Goal: Information Seeking & Learning: Learn about a topic

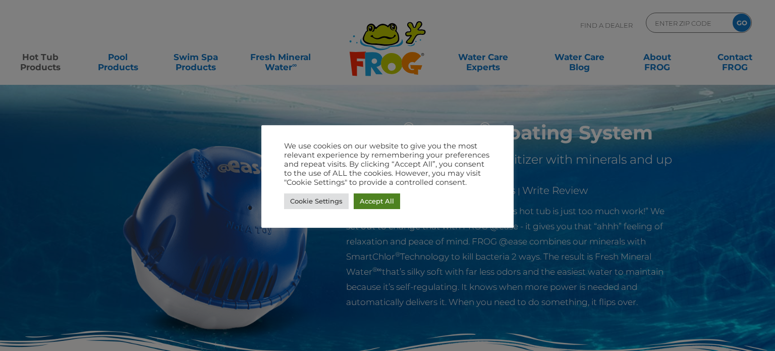
click at [373, 202] on link "Accept All" at bounding box center [377, 201] width 46 height 16
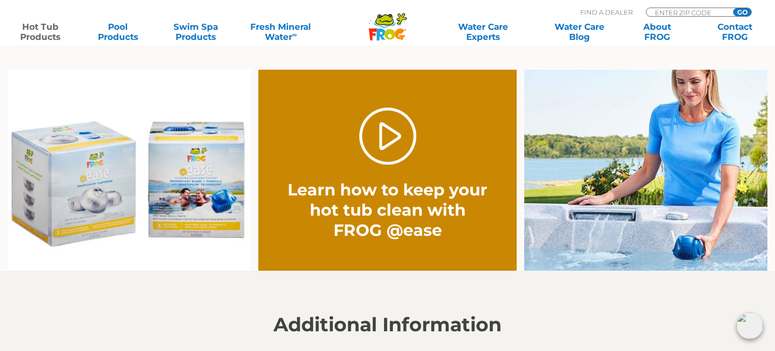
scroll to position [755, 0]
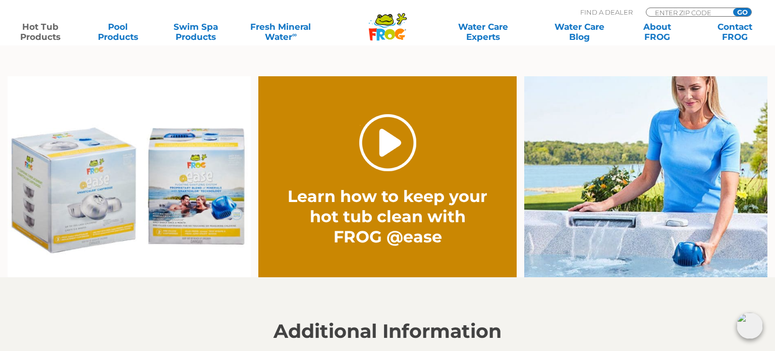
click at [386, 135] on link "." at bounding box center [387, 142] width 57 height 57
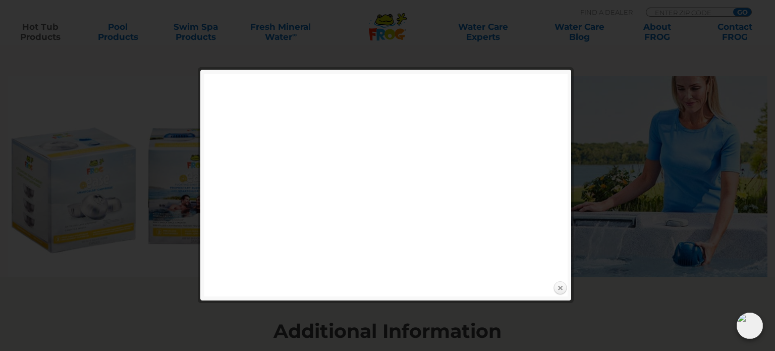
click at [560, 285] on link "Close" at bounding box center [560, 288] width 15 height 15
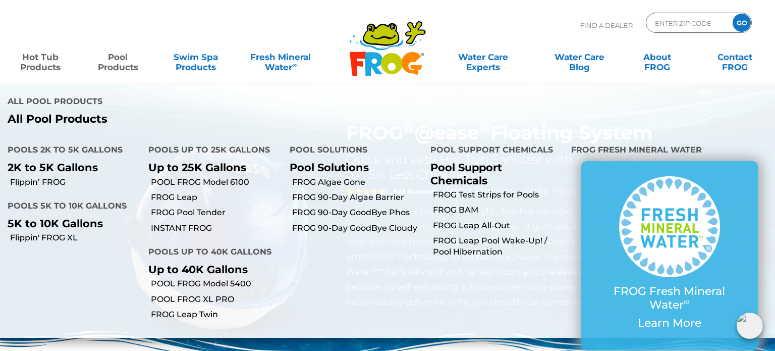
click at [123, 57] on link "Pool Products" at bounding box center [118, 57] width 61 height 20
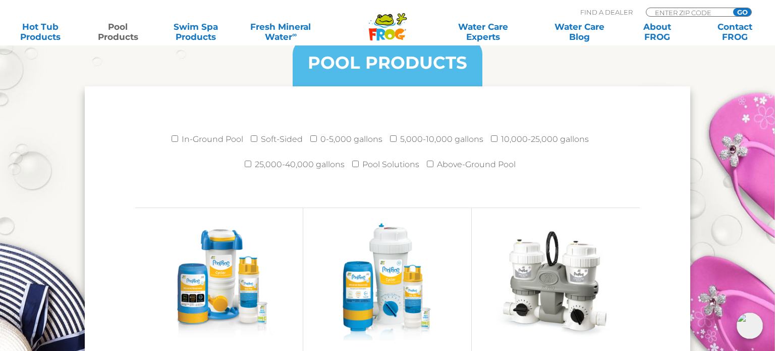
scroll to position [1327, 0]
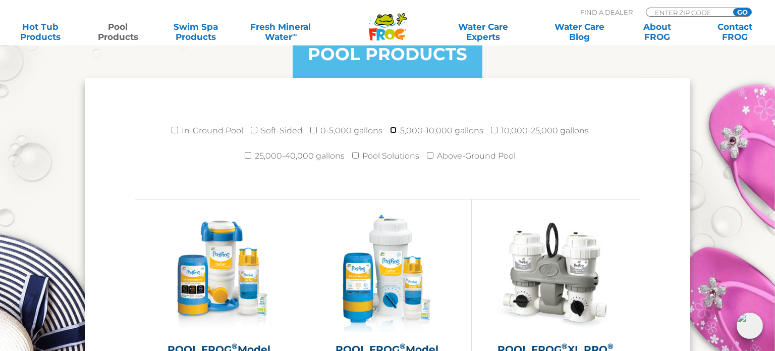
click at [393, 127] on input "5,000-10,000 gallons" at bounding box center [393, 130] width 7 height 7
checkbox input "true"
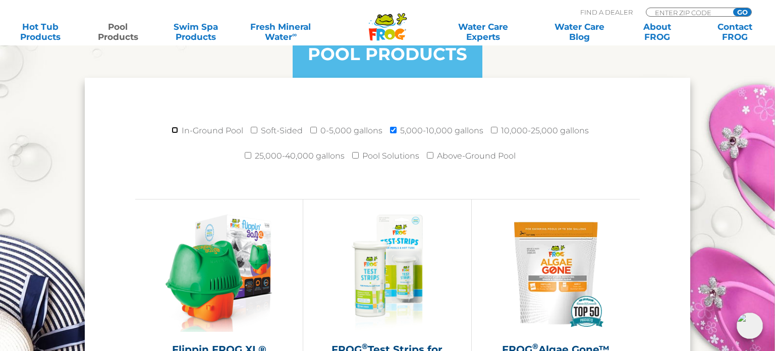
click at [177, 128] on input "In-Ground Pool" at bounding box center [175, 130] width 7 height 7
checkbox input "true"
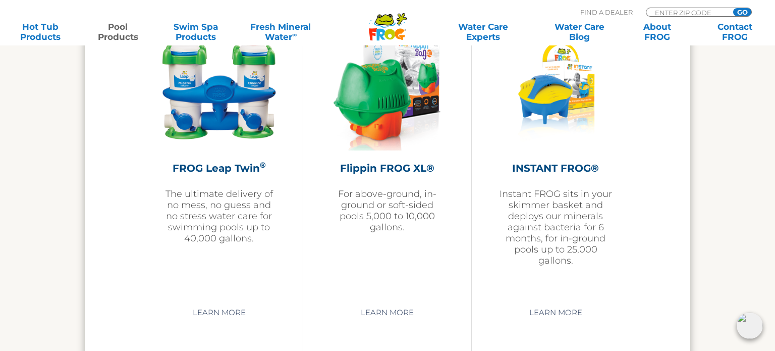
scroll to position [2184, 0]
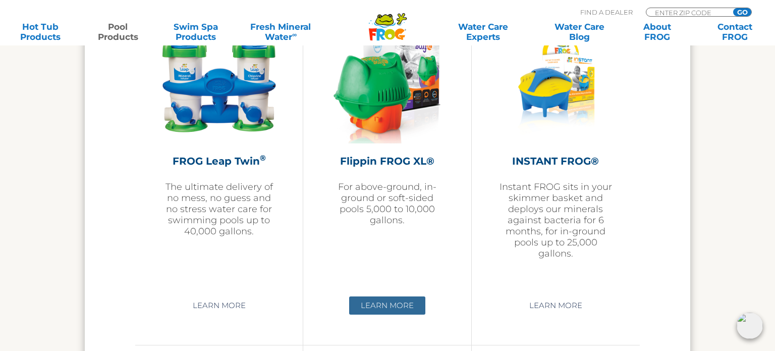
click at [408, 305] on link "Learn More" at bounding box center [387, 305] width 76 height 18
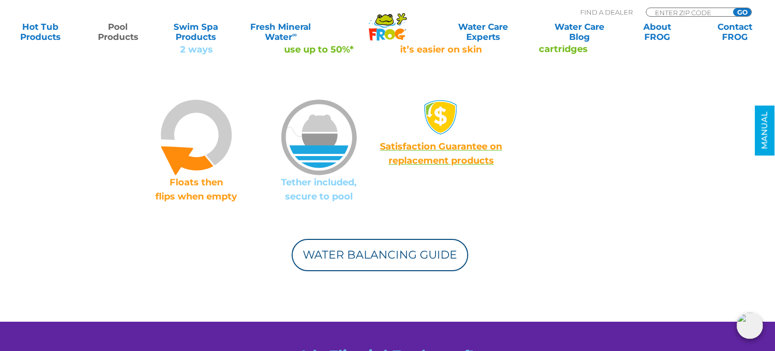
scroll to position [827, 0]
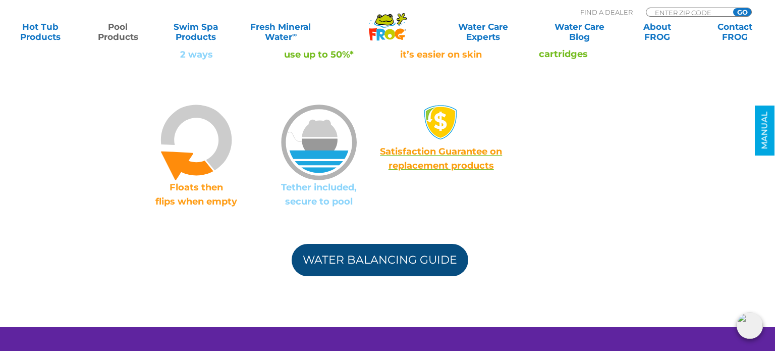
click at [413, 254] on link "Water Balancing Guide" at bounding box center [380, 260] width 177 height 32
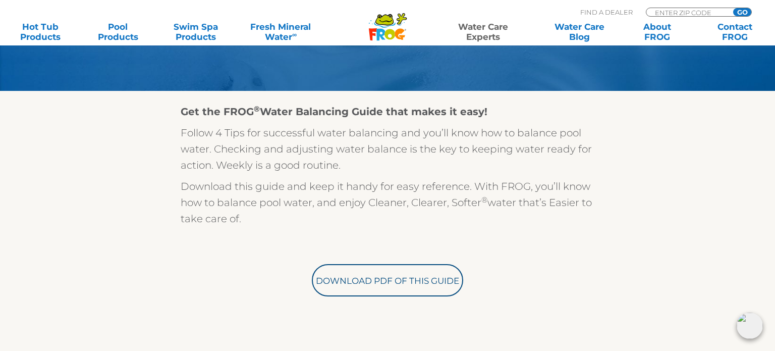
scroll to position [202, 0]
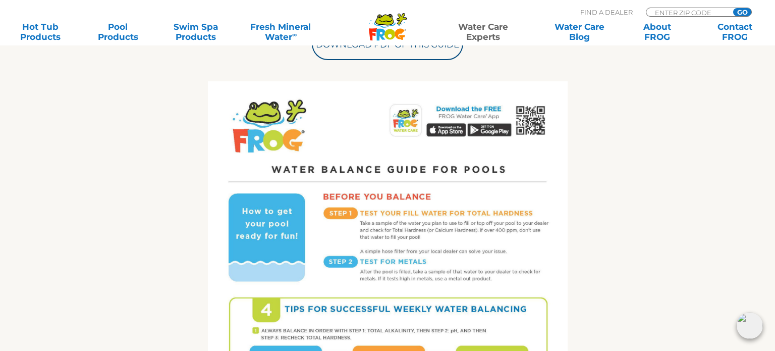
drag, startPoint x: 775, startPoint y: 30, endPoint x: 775, endPoint y: 117, distance: 86.8
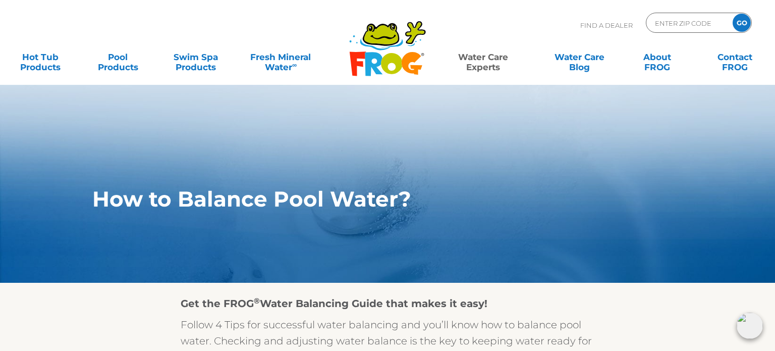
scroll to position [0, 0]
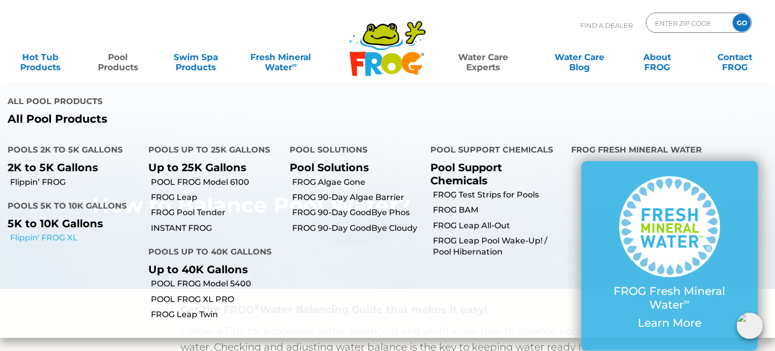
click at [62, 232] on link "Flippin' FROG XL" at bounding box center [75, 237] width 131 height 11
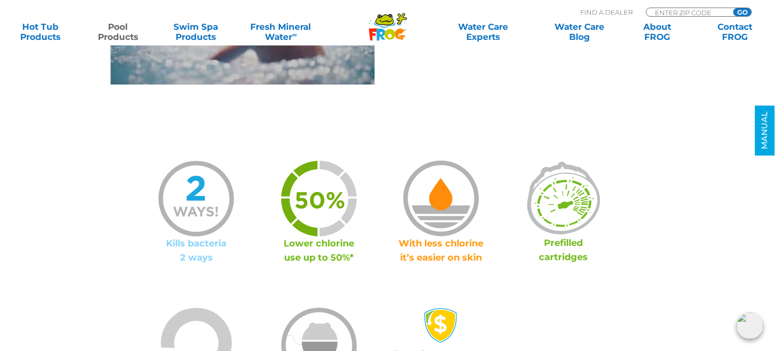
scroll to position [609, 0]
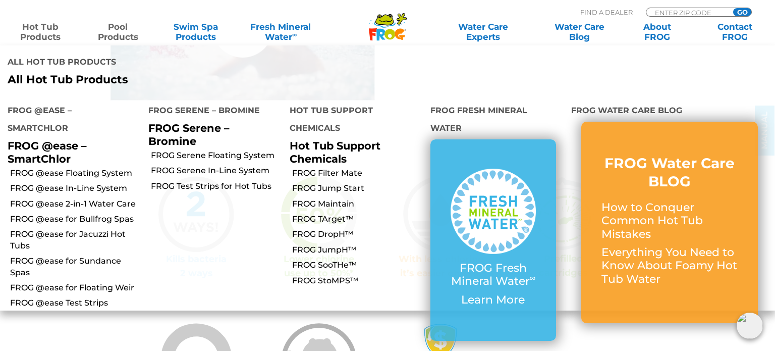
click at [41, 32] on link "Hot Tub Products" at bounding box center [40, 32] width 61 height 20
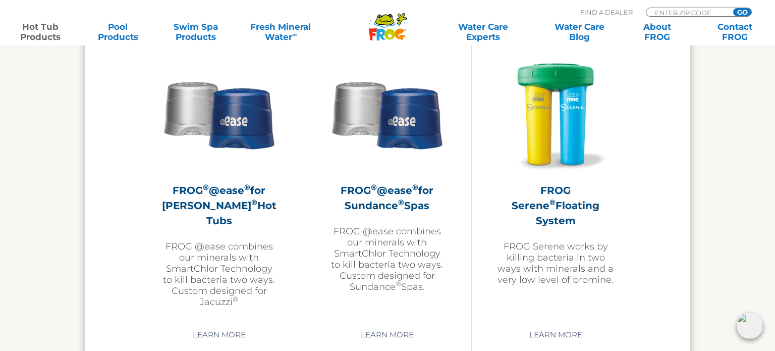
scroll to position [1822, 0]
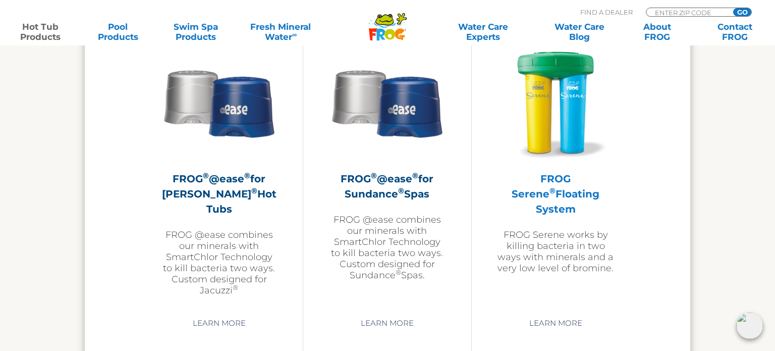
click at [550, 192] on h2 "FROG Serene ® Floating System" at bounding box center [556, 193] width 118 height 45
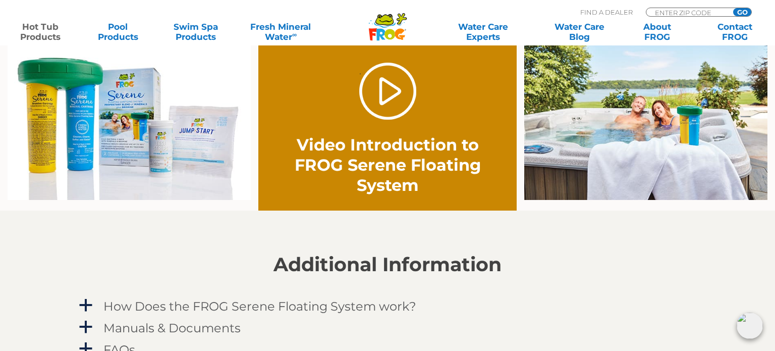
scroll to position [734, 0]
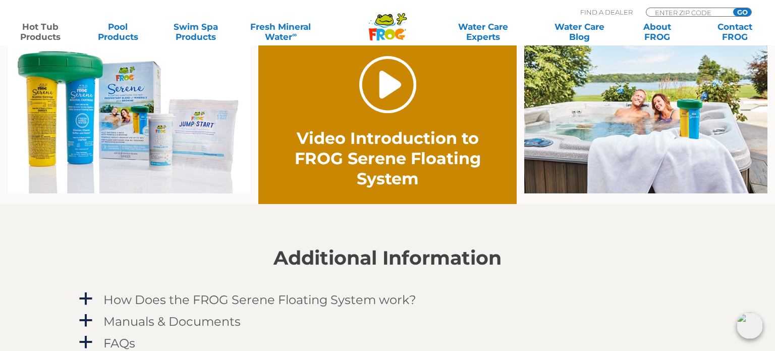
click at [395, 88] on link "." at bounding box center [387, 84] width 57 height 57
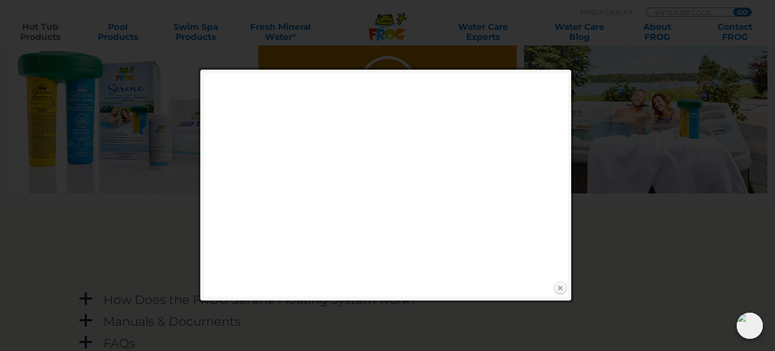
click at [564, 284] on link "Close" at bounding box center [560, 288] width 15 height 15
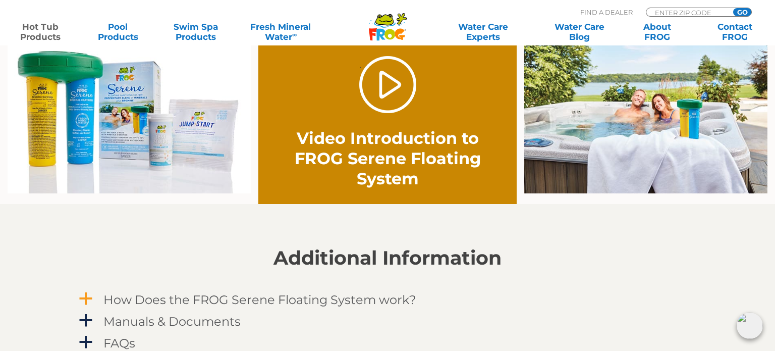
click at [371, 298] on h4 "How Does the FROG Serene Floating System work?" at bounding box center [259, 300] width 313 height 14
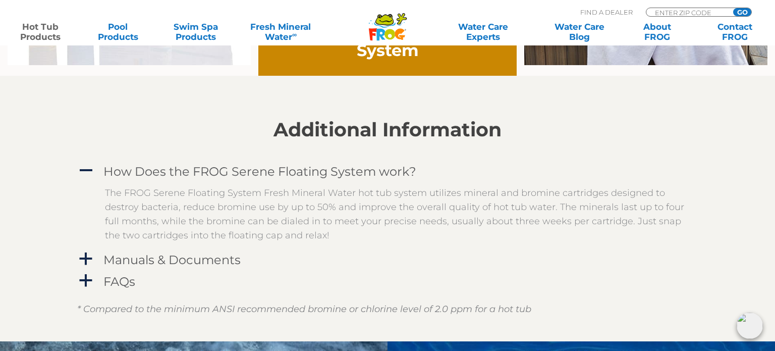
scroll to position [865, 0]
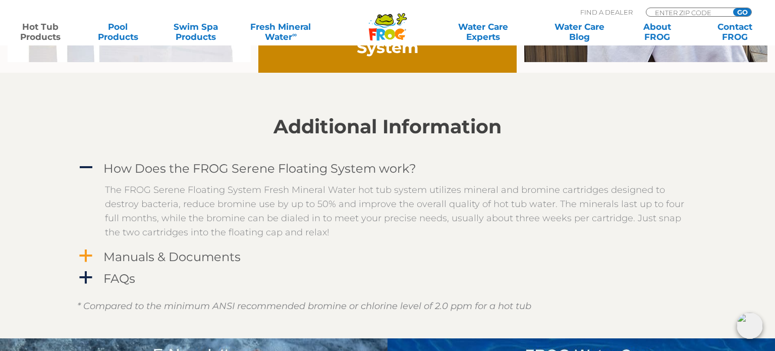
click at [84, 254] on span "a" at bounding box center [85, 255] width 15 height 15
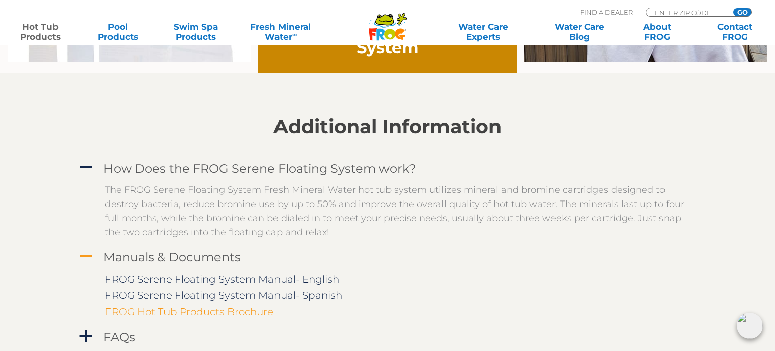
click at [245, 312] on link "FROG Hot Tub Products Brochure" at bounding box center [189, 311] width 169 height 12
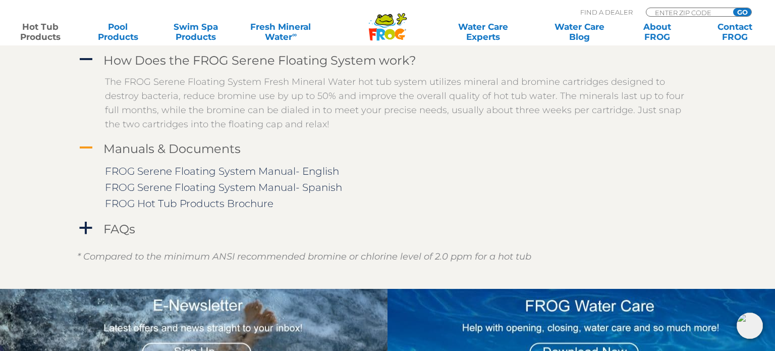
scroll to position [980, 0]
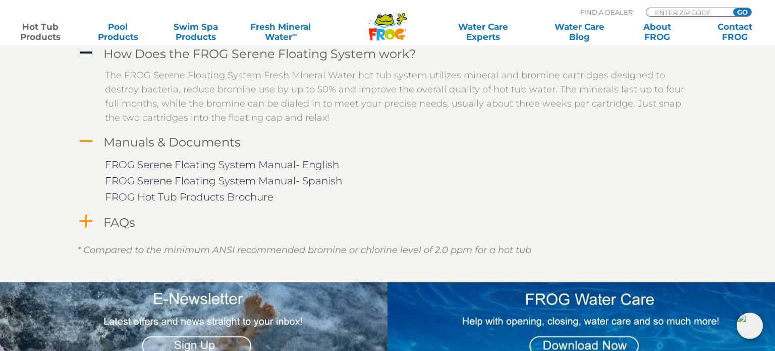
click at [124, 221] on h4 "FAQs" at bounding box center [119, 223] width 32 height 14
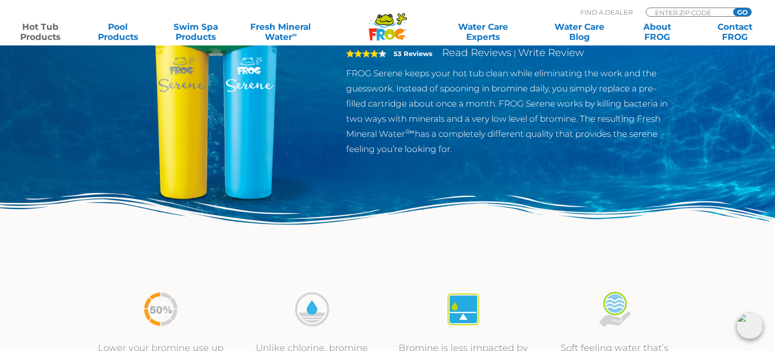
scroll to position [33, 0]
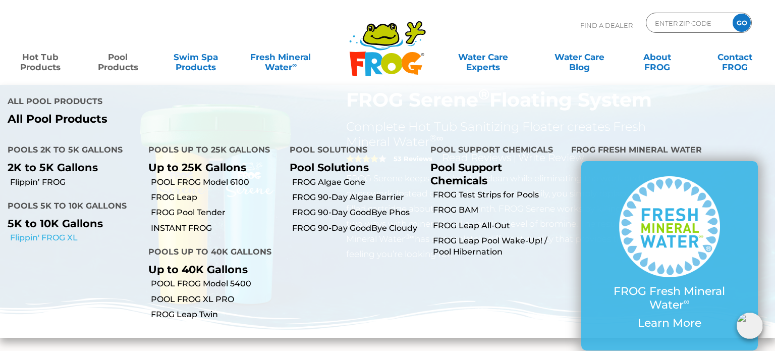
click at [39, 232] on link "Flippin' FROG XL" at bounding box center [75, 237] width 131 height 11
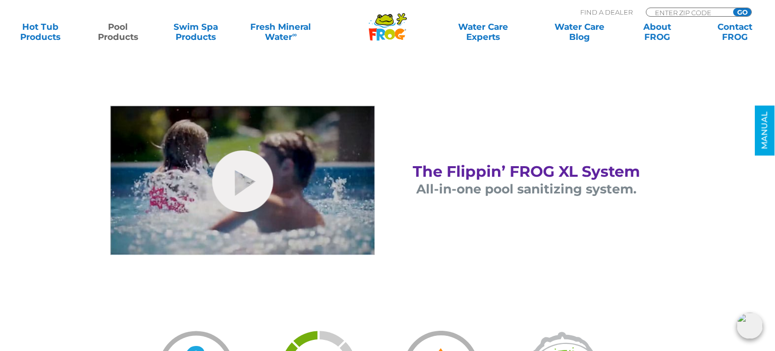
scroll to position [449, 0]
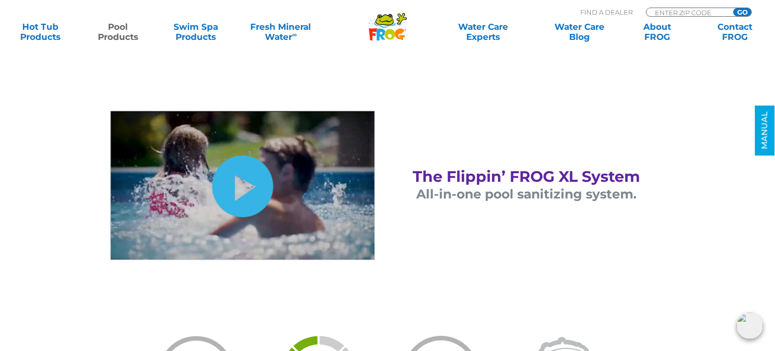
click at [243, 191] on link "hide-me" at bounding box center [242, 186] width 61 height 62
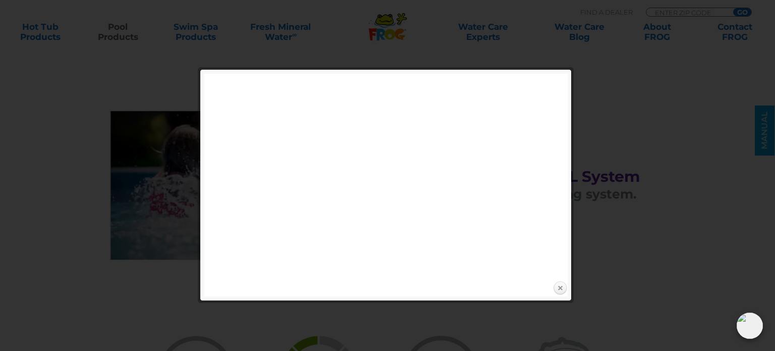
click at [560, 286] on link "Close" at bounding box center [560, 288] width 15 height 15
